Goal: Information Seeking & Learning: Learn about a topic

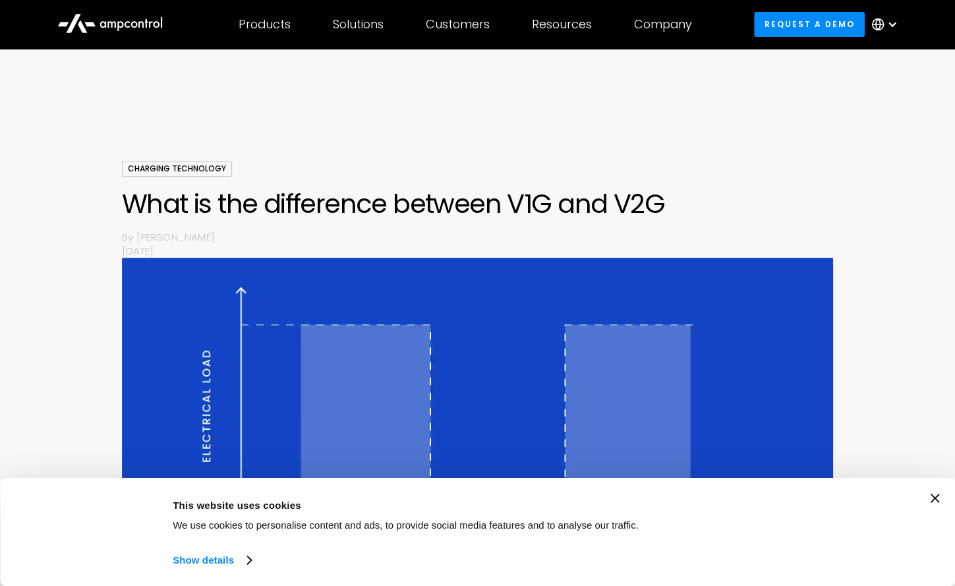
drag, startPoint x: 753, startPoint y: 409, endPoint x: 679, endPoint y: -44, distance: 459.5
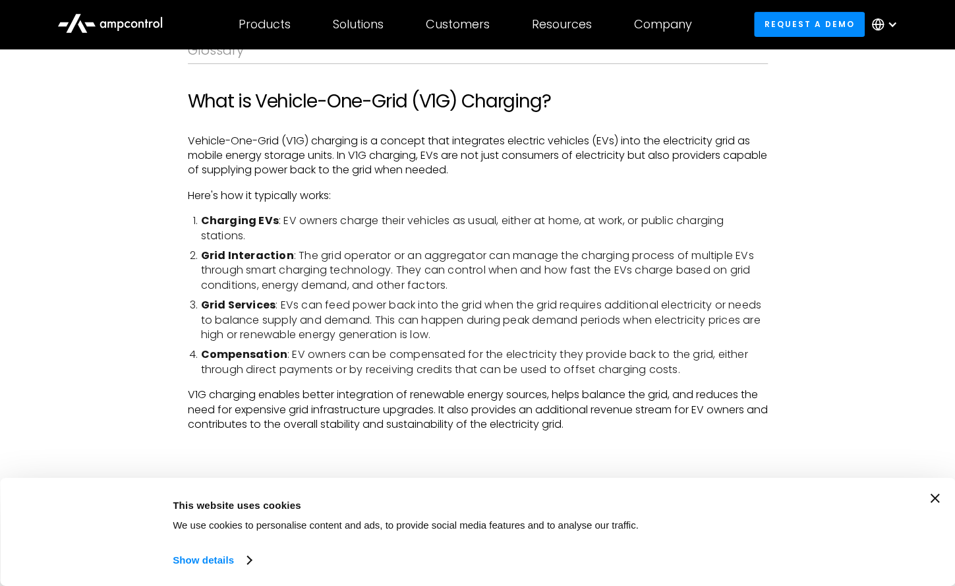
scroll to position [264, 0]
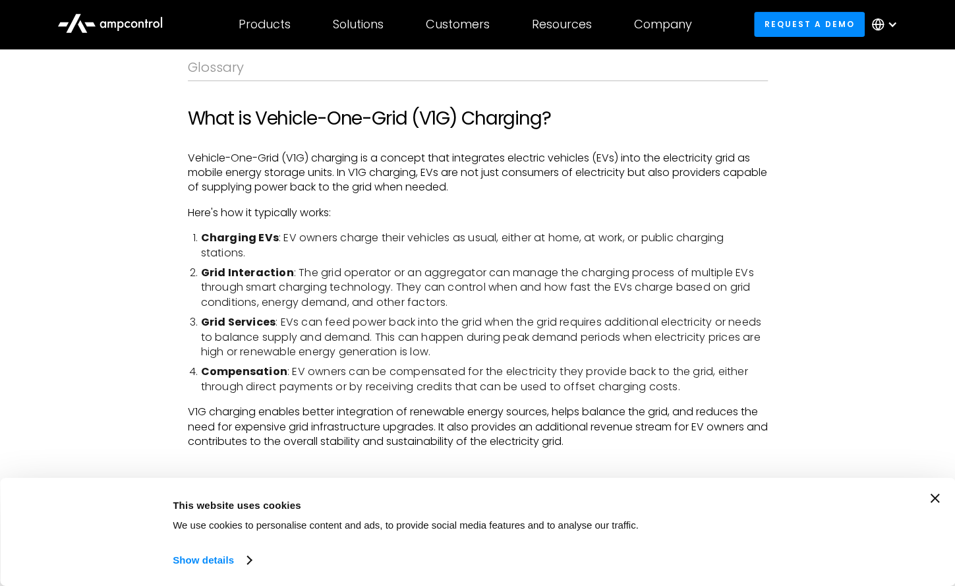
click at [685, 367] on li "Compensation : EV owners can be compensated for the electricity they provide ba…" at bounding box center [484, 379] width 567 height 30
click at [939, 496] on icon "Close banner" at bounding box center [934, 498] width 9 height 9
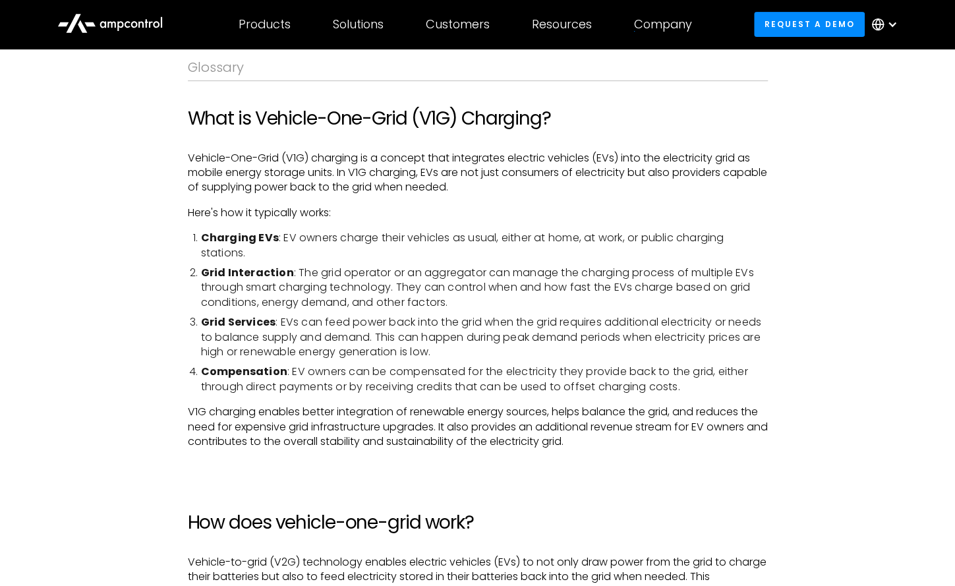
scroll to position [461, 0]
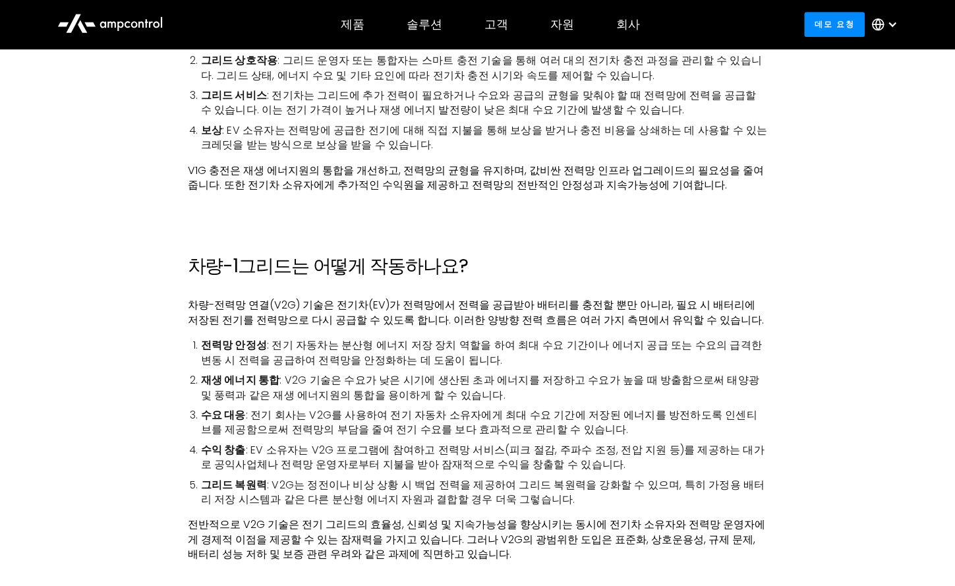
click at [664, 318] on font "차량-전력망 연결(V2G) 기술은 전기차(EV)가 전력망에서 전력을 공급받아 배터리를 충전할 뿐만 아니라, 필요 시 배터리에 저장된 전기를 전…" at bounding box center [476, 312] width 576 height 30
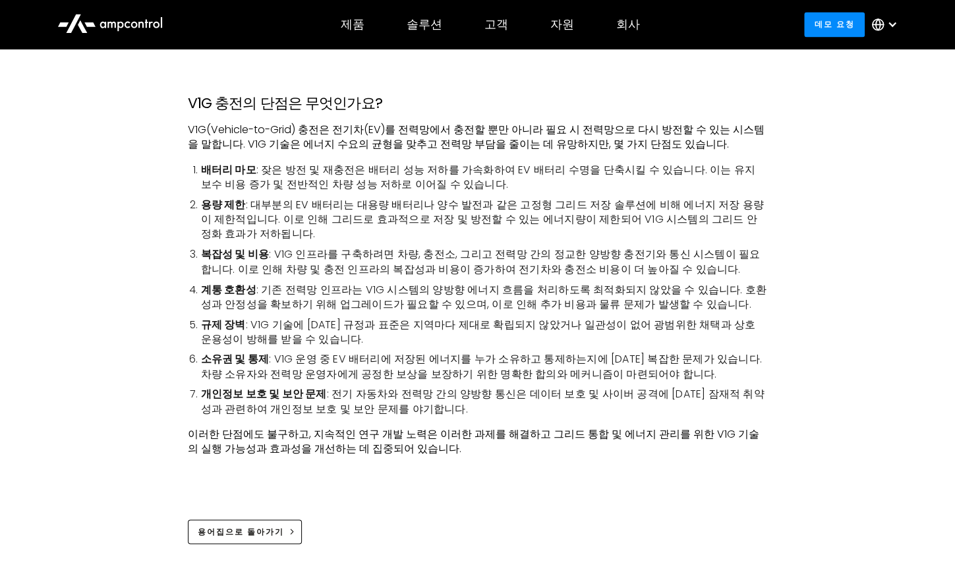
scroll to position [1039, 0]
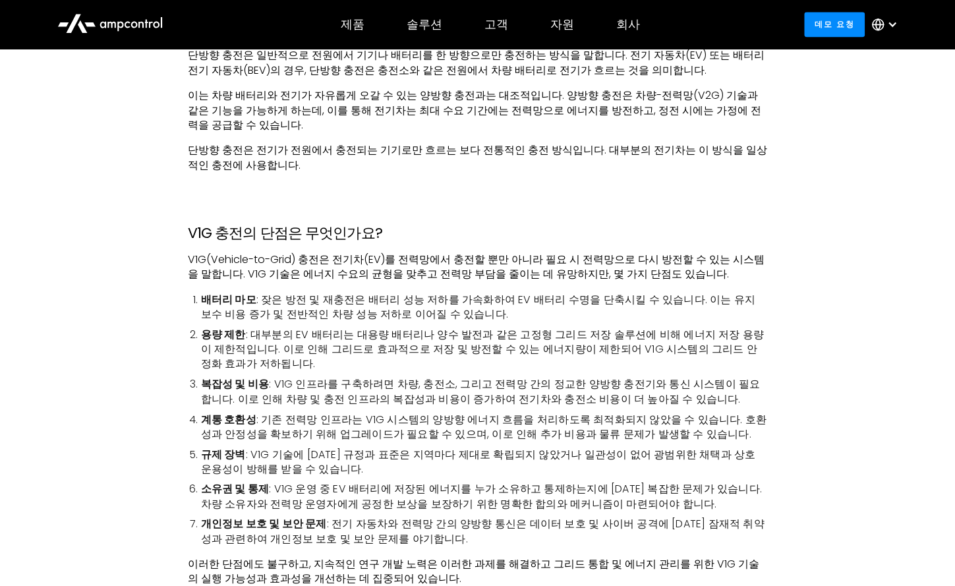
drag, startPoint x: 695, startPoint y: 251, endPoint x: 706, endPoint y: 246, distance: 13.0
